Goal: Information Seeking & Learning: Learn about a topic

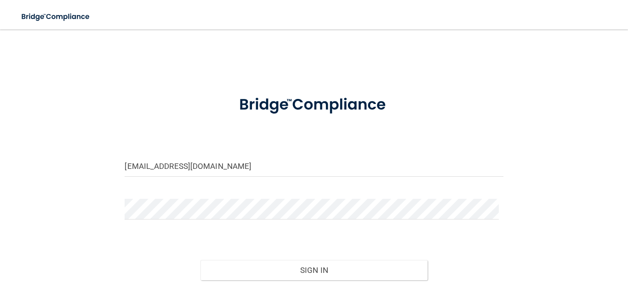
click at [229, 153] on form "[EMAIL_ADDRESS][DOMAIN_NAME] Invalid email/password. You don't have permission …" at bounding box center [314, 205] width 378 height 241
drag, startPoint x: 231, startPoint y: 166, endPoint x: 3, endPoint y: 155, distance: 228.4
click at [0, 159] on main "[EMAIL_ADDRESS][DOMAIN_NAME] Invalid email/password. You don't have permission …" at bounding box center [314, 161] width 628 height 265
type input "[EMAIL_ADDRESS][DOMAIN_NAME]"
click at [73, 204] on div "[EMAIL_ADDRESS][DOMAIN_NAME] Invalid email/password. You don't have permission …" at bounding box center [313, 182] width 591 height 287
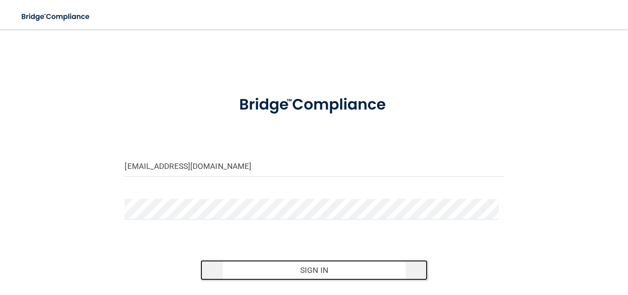
click at [316, 264] on button "Sign In" at bounding box center [314, 270] width 227 height 20
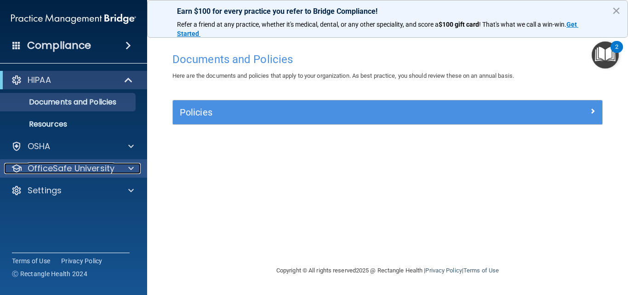
click at [98, 163] on p "OfficeSafe University" at bounding box center [71, 168] width 87 height 11
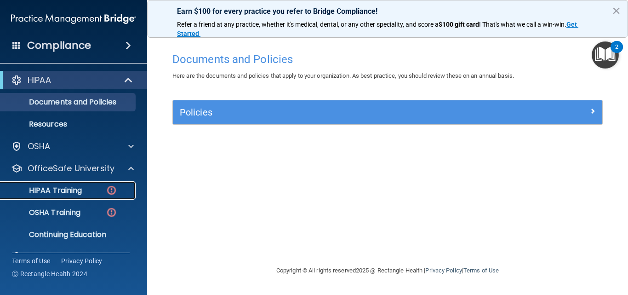
click at [99, 184] on link "HIPAA Training" at bounding box center [63, 190] width 145 height 18
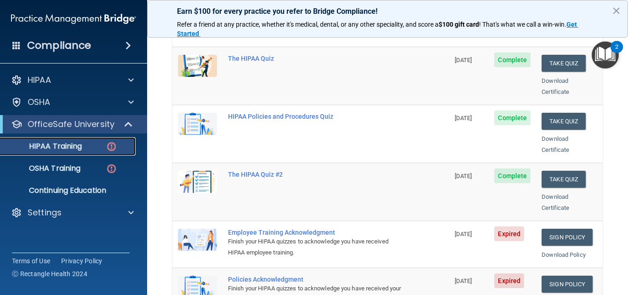
scroll to position [92, 0]
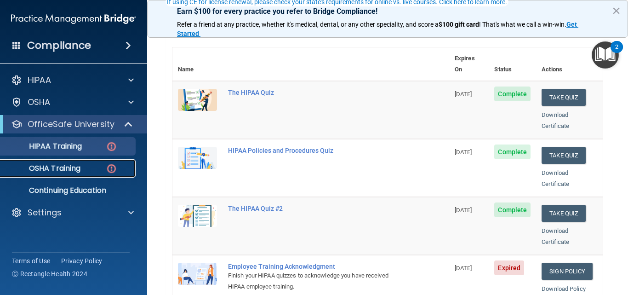
click at [73, 168] on p "OSHA Training" at bounding box center [43, 168] width 75 height 9
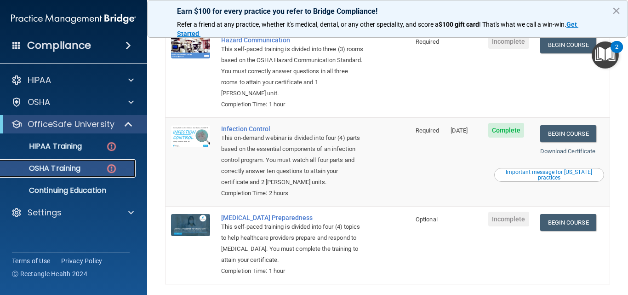
scroll to position [239, 0]
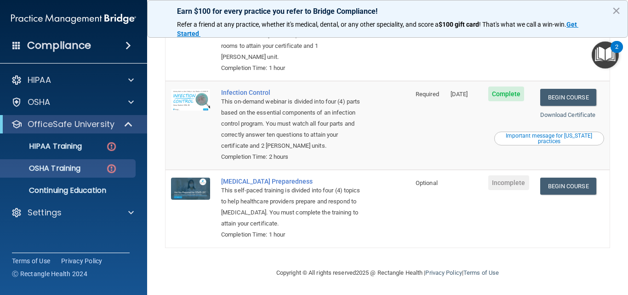
click at [606, 43] on img "Open Resource Center, 2 new notifications" at bounding box center [605, 54] width 27 height 27
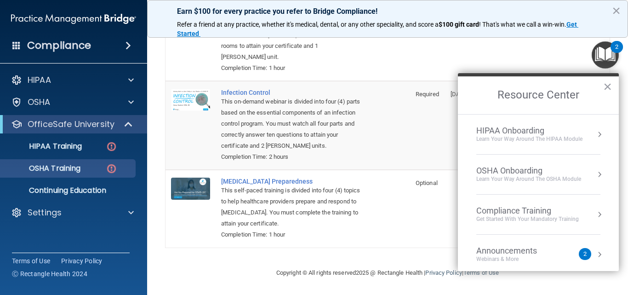
click at [612, 52] on img "Open Resource Center, 2 new notifications" at bounding box center [605, 54] width 27 height 27
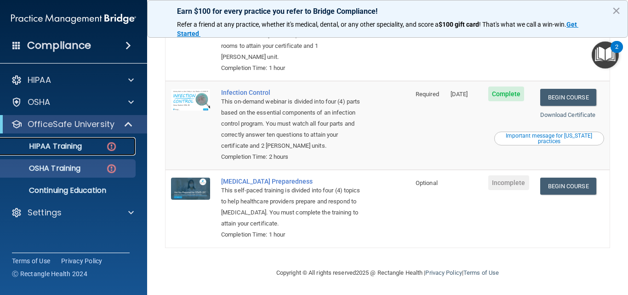
click at [89, 146] on div "HIPAA Training" at bounding box center [69, 146] width 126 height 9
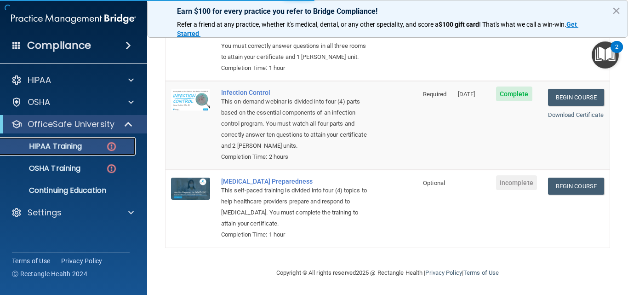
scroll to position [431, 0]
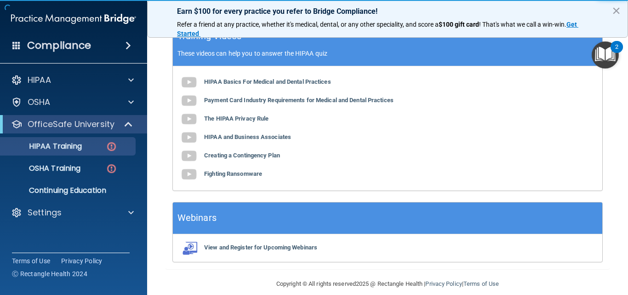
click at [163, 87] on main "Back Choose one path to get your HIPAA Certification ✓ HIPAA Officer Training ✓…" at bounding box center [387, 161] width 481 height 265
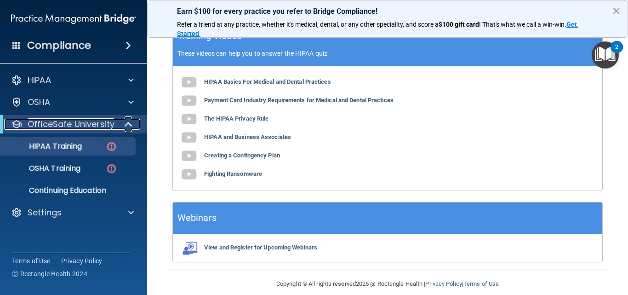
click at [74, 119] on p "OfficeSafe University" at bounding box center [71, 124] width 87 height 11
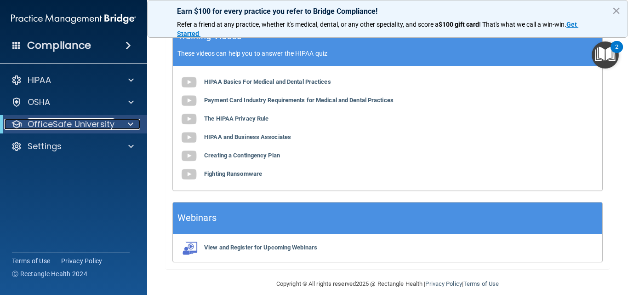
click at [91, 125] on p "OfficeSafe University" at bounding box center [71, 124] width 87 height 11
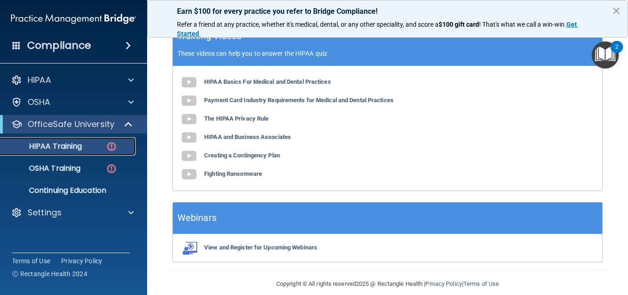
click at [89, 144] on div "HIPAA Training" at bounding box center [69, 146] width 126 height 9
click at [621, 99] on main "Back Choose one path to get your HIPAA Certification ✓ HIPAA Officer Training ✓…" at bounding box center [387, 161] width 481 height 265
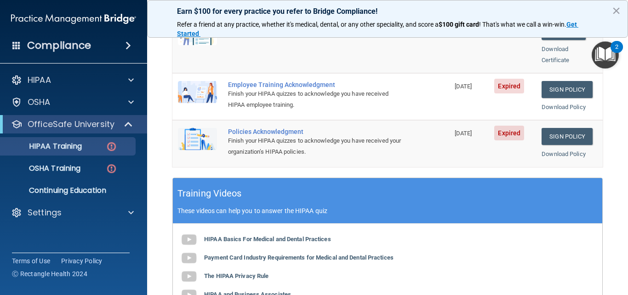
scroll to position [276, 0]
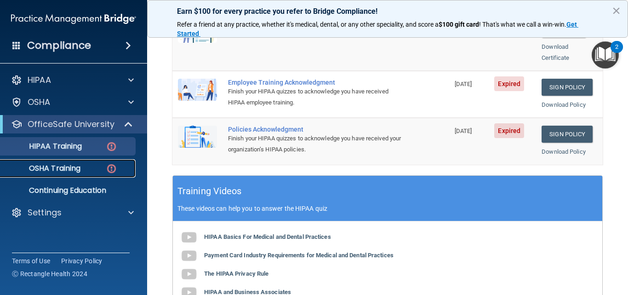
click at [67, 168] on p "OSHA Training" at bounding box center [43, 168] width 75 height 9
